Goal: Task Accomplishment & Management: Use online tool/utility

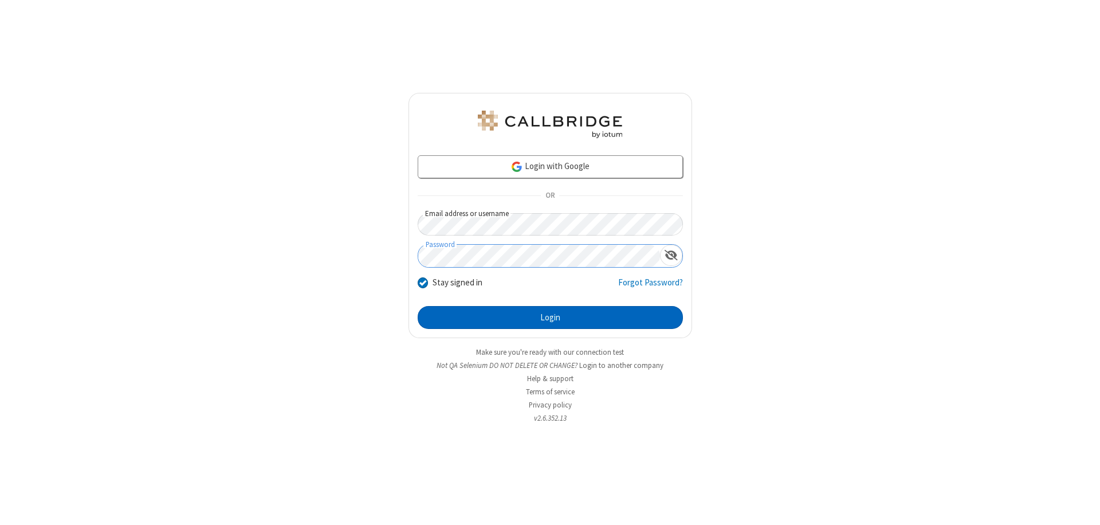
click at [550, 317] on button "Login" at bounding box center [550, 317] width 265 height 23
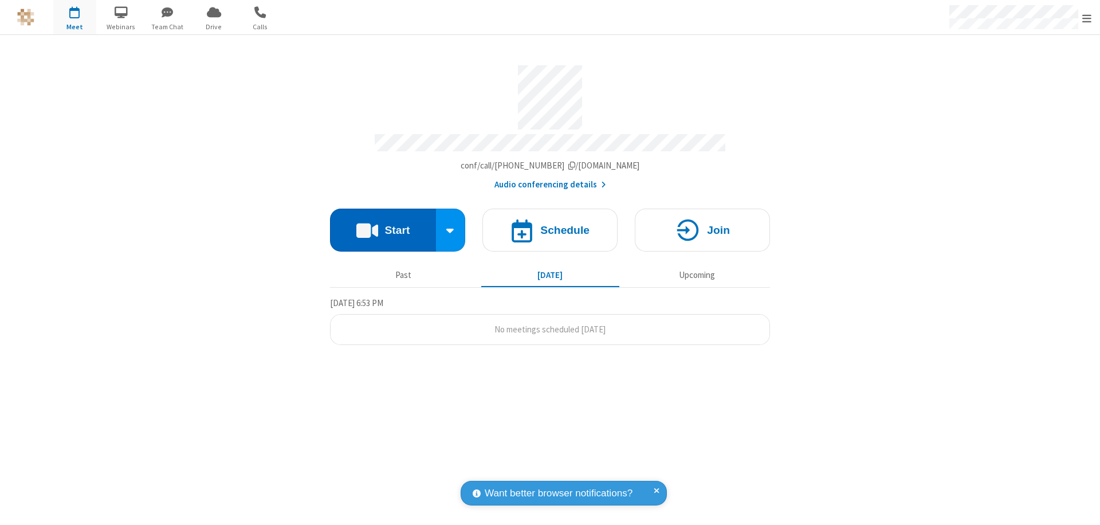
click at [383, 225] on button "Start" at bounding box center [383, 230] width 106 height 43
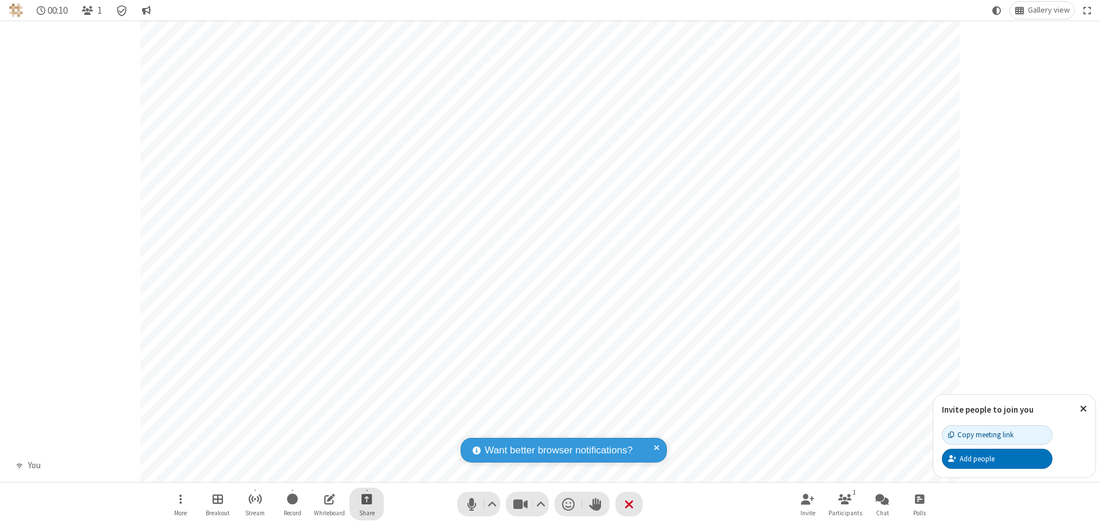
click at [367, 499] on span "Start sharing" at bounding box center [367, 499] width 11 height 14
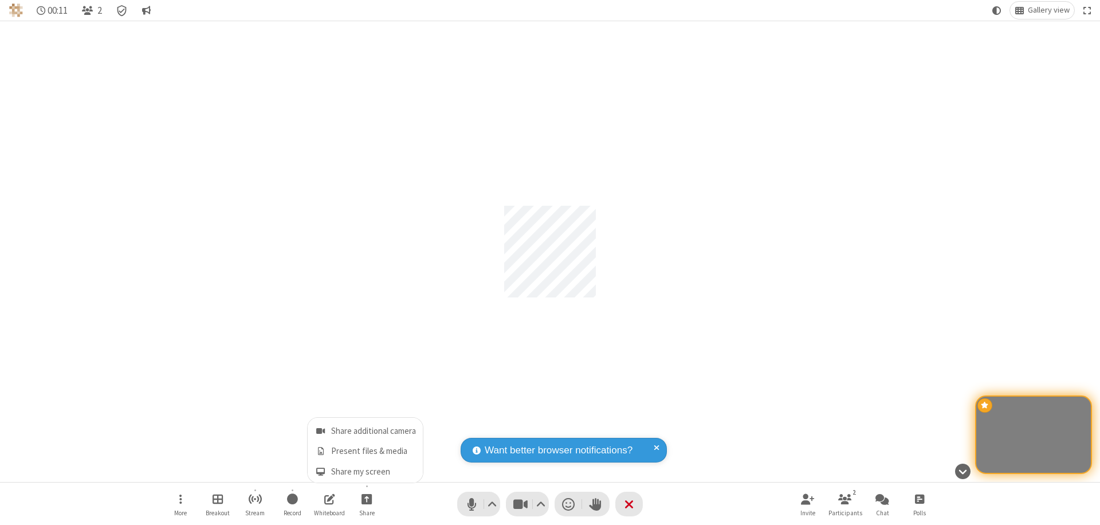
click at [320, 471] on span "Share my screen" at bounding box center [320, 472] width 13 height 10
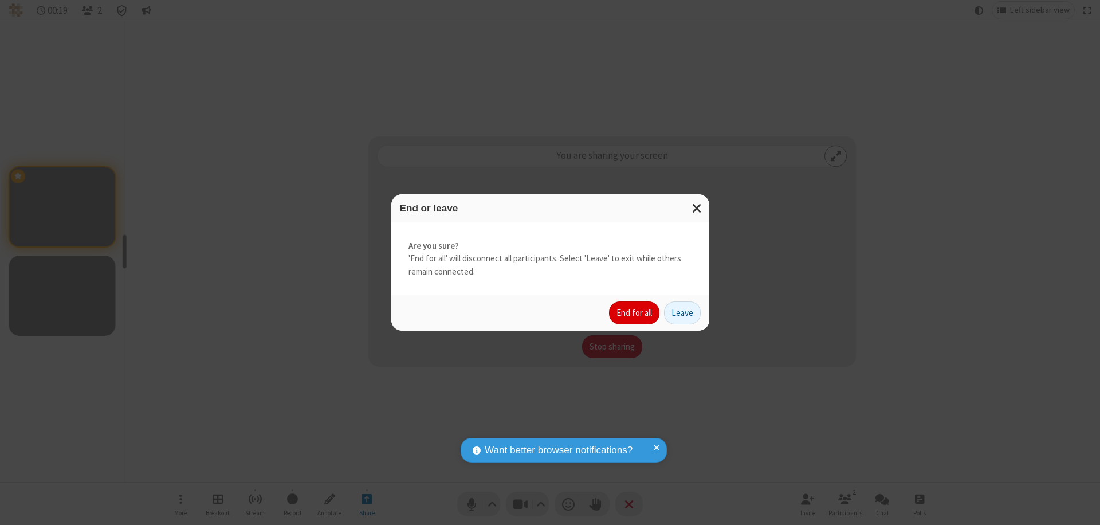
click at [635, 313] on button "End for all" at bounding box center [634, 312] width 50 height 23
